Goal: Task Accomplishment & Management: Manage account settings

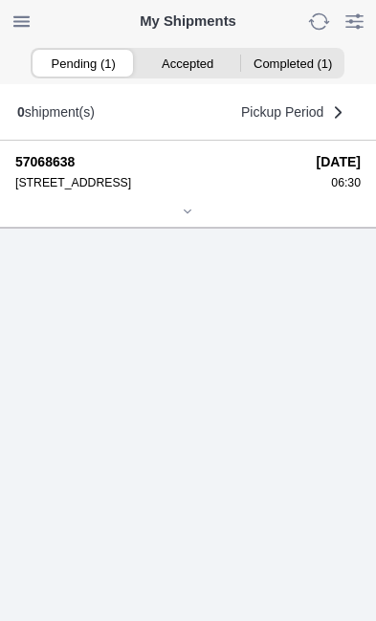
click at [193, 217] on icon at bounding box center [187, 211] width 11 height 11
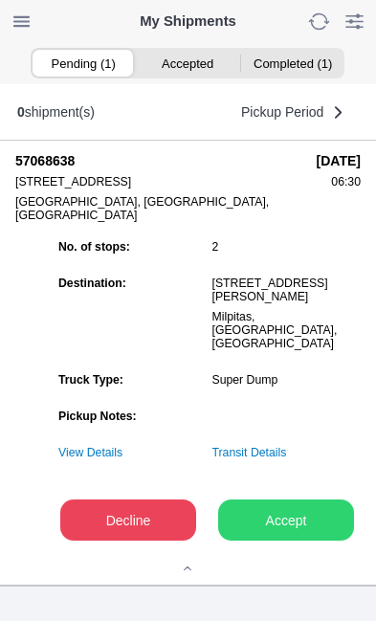
scroll to position [182, 0]
click at [0, 0] on slot "Accept" at bounding box center [0, 0] width 0 height 0
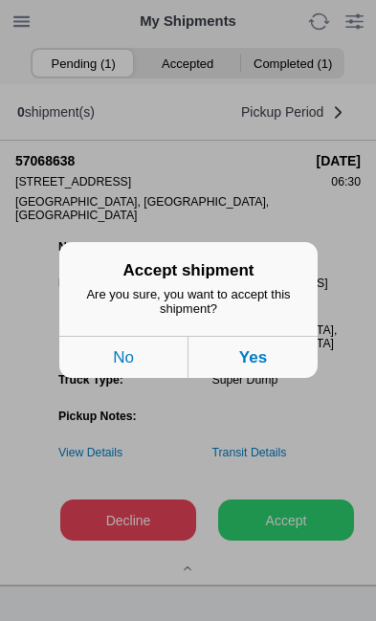
click at [277, 379] on button "Yes" at bounding box center [252, 358] width 129 height 42
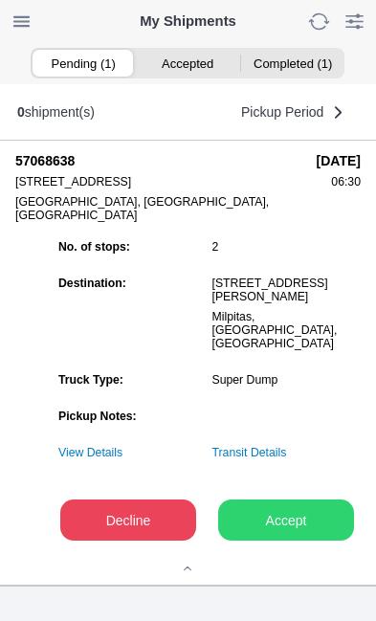
scroll to position [1, 0]
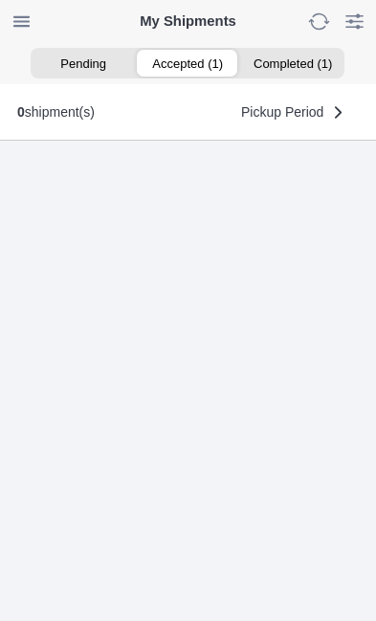
click at [200, 62] on ion-segment-button "Accepted (1)" at bounding box center [188, 63] width 104 height 27
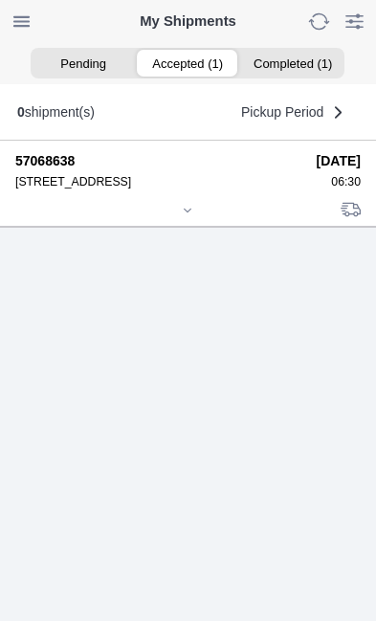
click at [185, 216] on icon at bounding box center [187, 210] width 11 height 11
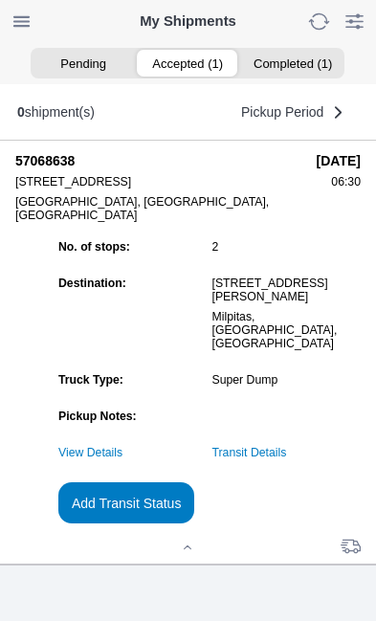
scroll to position [184, 0]
click at [0, 0] on slot "Add Transit Status" at bounding box center [0, 0] width 0 height 0
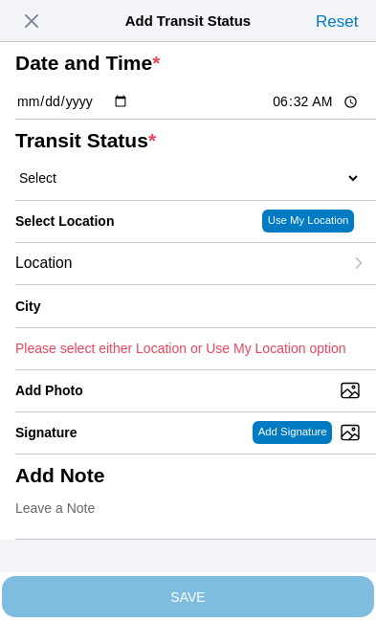
click at [330, 112] on input "06:32" at bounding box center [316, 102] width 90 height 20
type input "06:30"
click at [65, 186] on select "Select Arrive at Drop Off Arrive at Pickup Break Start Break Stop Depart Drop O…" at bounding box center [187, 177] width 345 height 17
click at [15, 15] on button "button" at bounding box center [31, 21] width 36 height 31
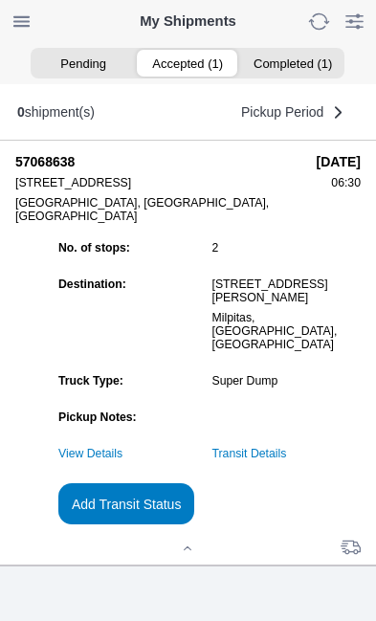
click at [369, 512] on div "57068638 [STREET_ADDRESS] [DATE] 06:30 No. of stops: 2 Destination: [STREET_ADD…" at bounding box center [195, 353] width 360 height 424
click at [196, 53] on ion-segment-button "Accepted (1)" at bounding box center [188, 63] width 104 height 27
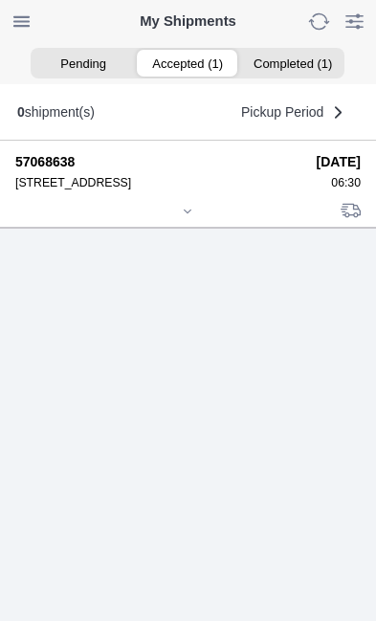
click at [193, 220] on div at bounding box center [187, 213] width 345 height 14
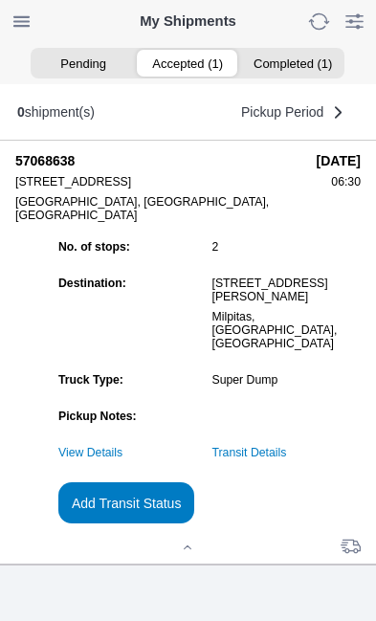
scroll to position [184, 0]
click at [0, 0] on slot "Add Transit Status" at bounding box center [0, 0] width 0 height 0
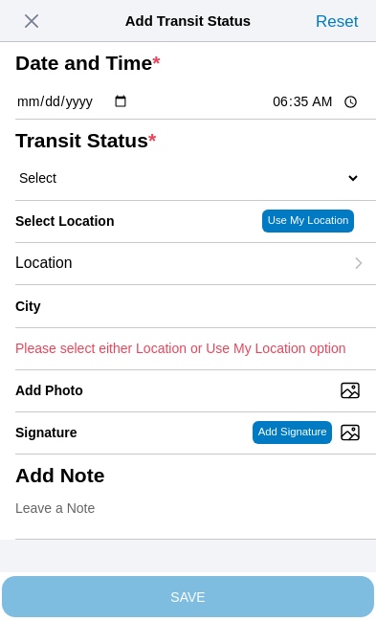
click at [335, 112] on input "06:35" at bounding box center [316, 102] width 90 height 20
type input "06:30"
click at [112, 186] on select "Select Arrive at Drop Off Arrive at Pickup Break Start Break Stop Depart Drop O…" at bounding box center [187, 177] width 345 height 17
select select "ARVPULOC"
click at [152, 284] on div "Location" at bounding box center [178, 263] width 327 height 41
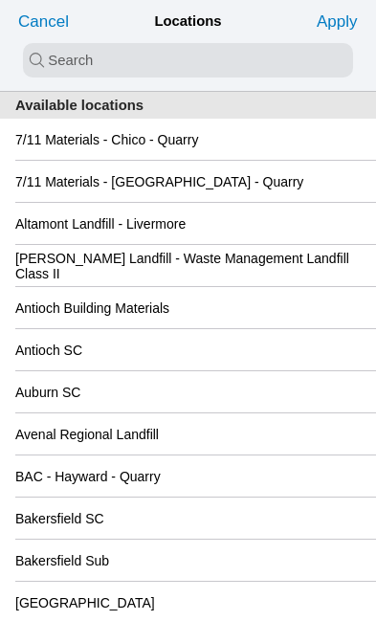
click at [49, 62] on input "search text" at bounding box center [188, 60] width 330 height 34
type input "san"
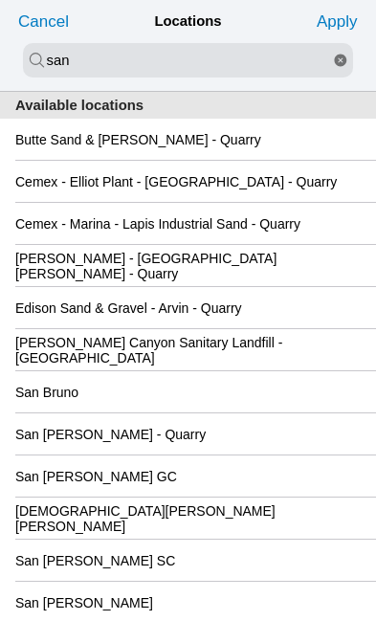
click at [234, 496] on div "San [PERSON_NAME] GC" at bounding box center [187, 475] width 345 height 41
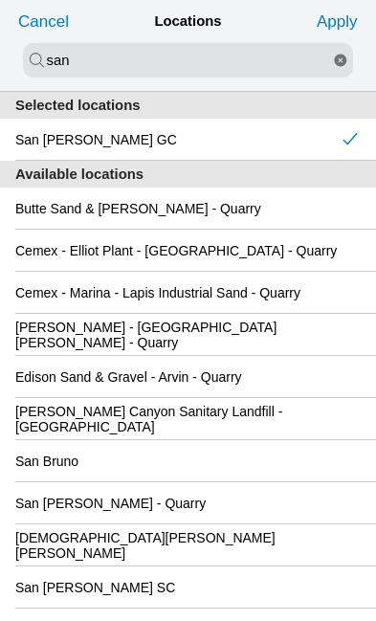
click at [0, 0] on slot "Apply" at bounding box center [0, 0] width 0 height 0
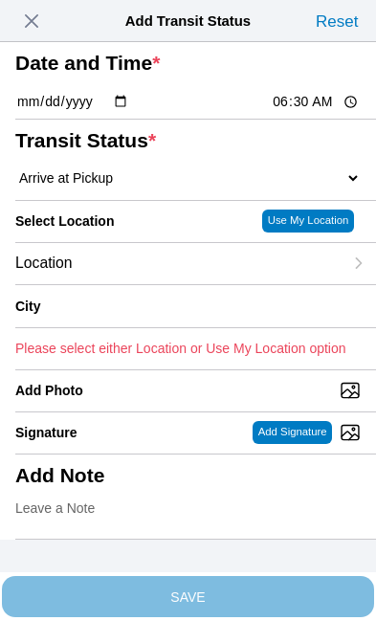
type input "[GEOGRAPHIC_DATA][PERSON_NAME]"
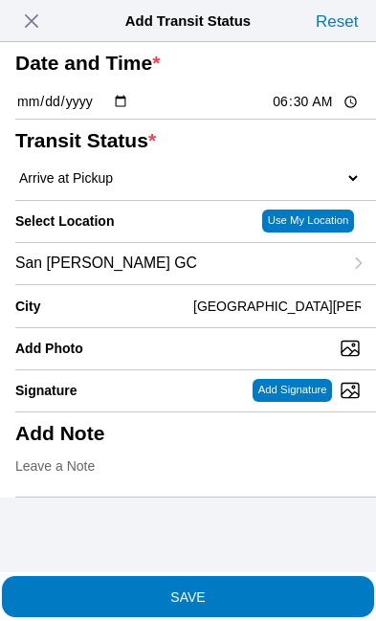
click at [267, 589] on span "SAVE" at bounding box center [187, 595] width 345 height 13
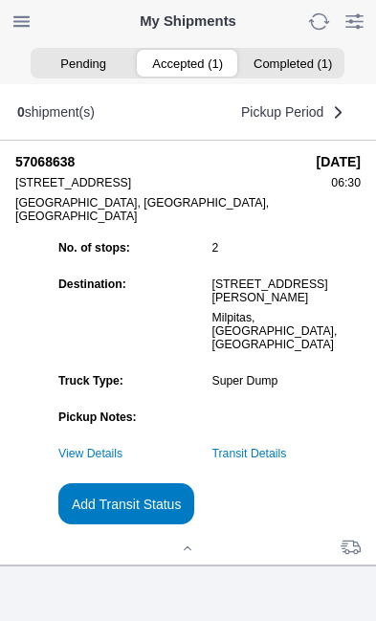
scroll to position [0, 0]
